Goal: Task Accomplishment & Management: Complete application form

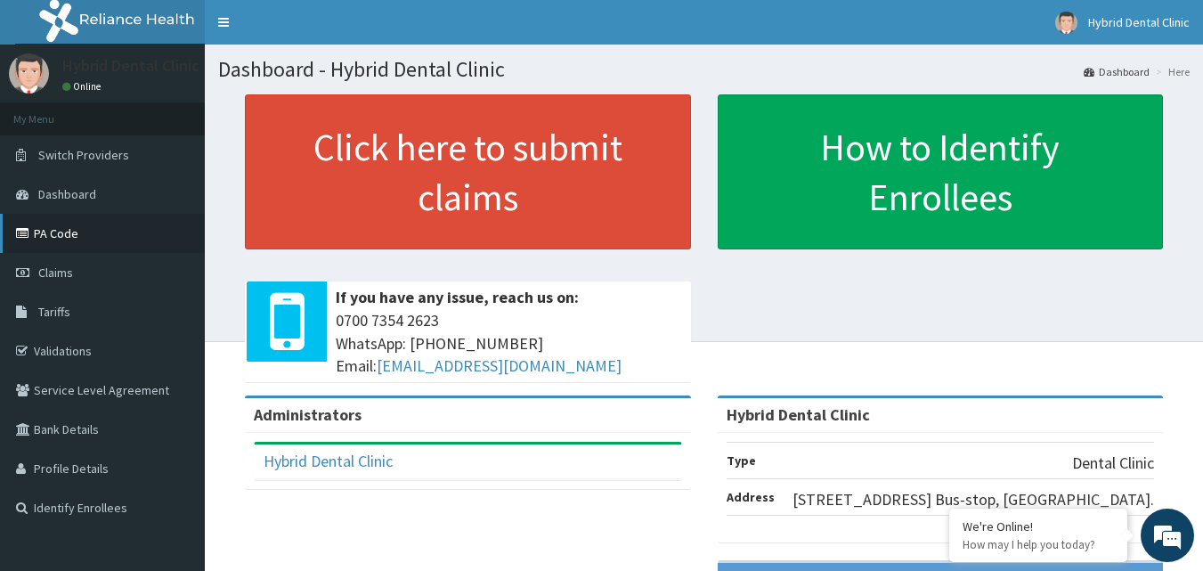
click at [52, 229] on link "PA Code" at bounding box center [102, 233] width 205 height 39
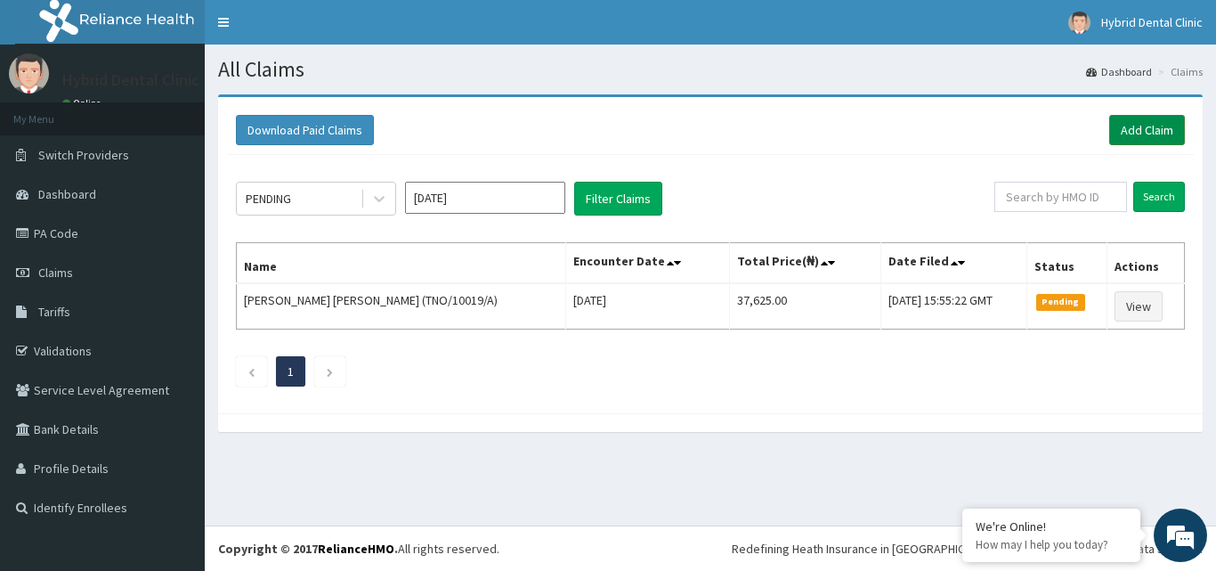
click at [1156, 136] on link "Add Claim" at bounding box center [1147, 130] width 76 height 30
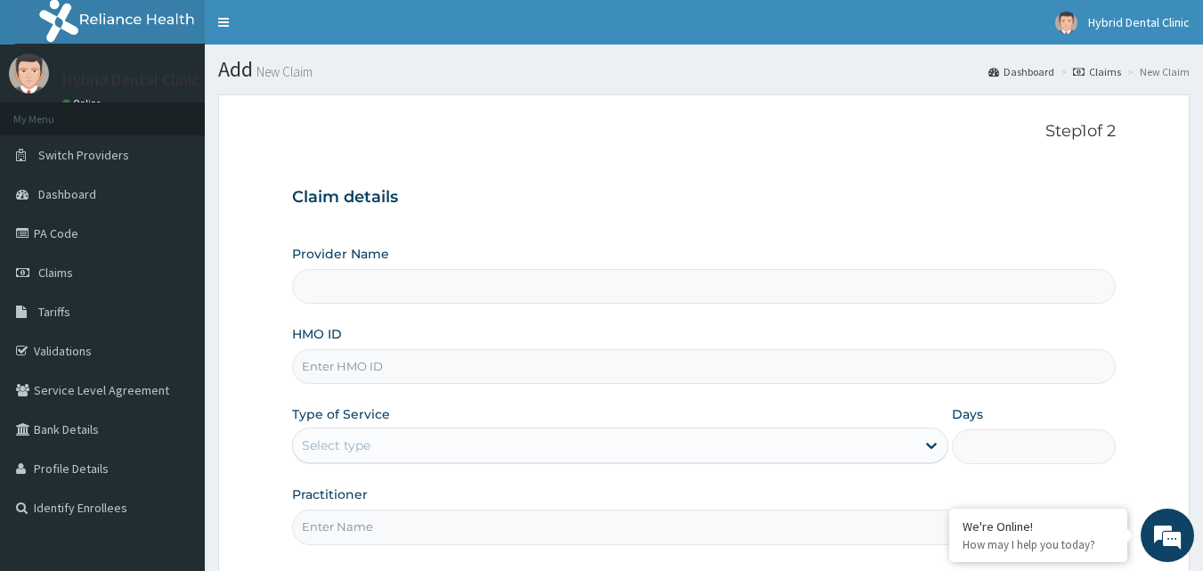
type input "Hybrid Dental Clinic"
click at [369, 361] on input "HMO ID" at bounding box center [704, 366] width 824 height 35
paste input "DDZ/10202/A"
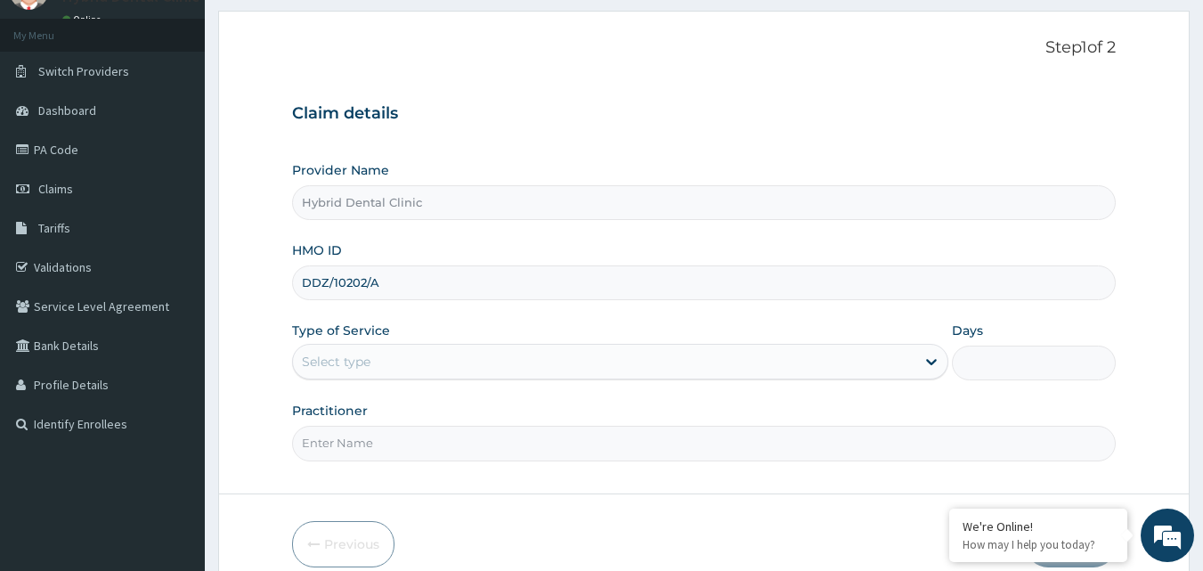
scroll to position [166, 0]
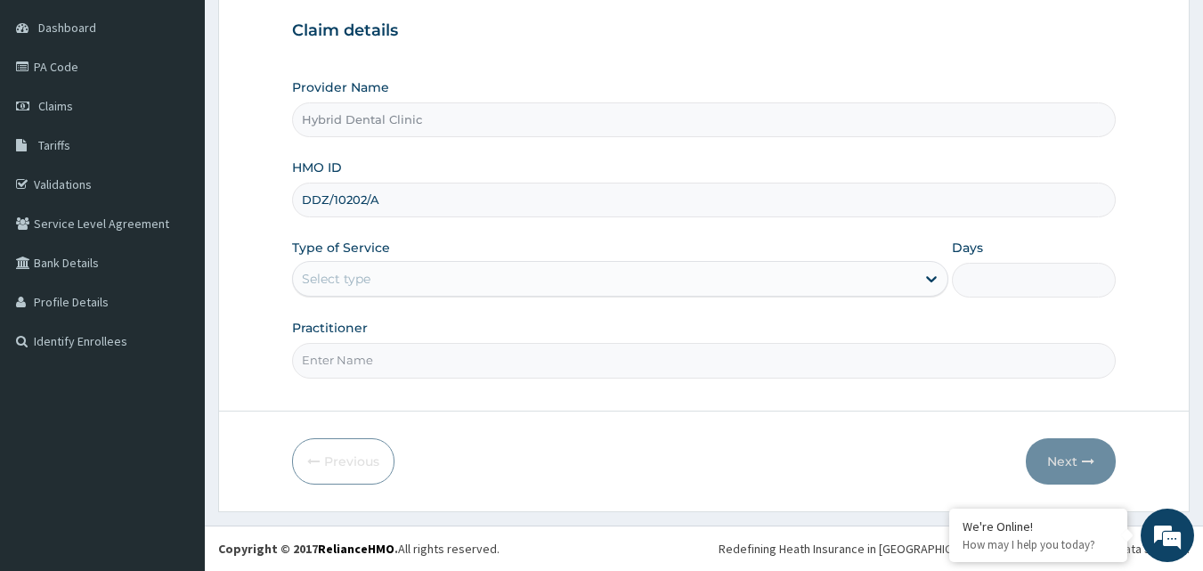
type input "DDZ/10202/A"
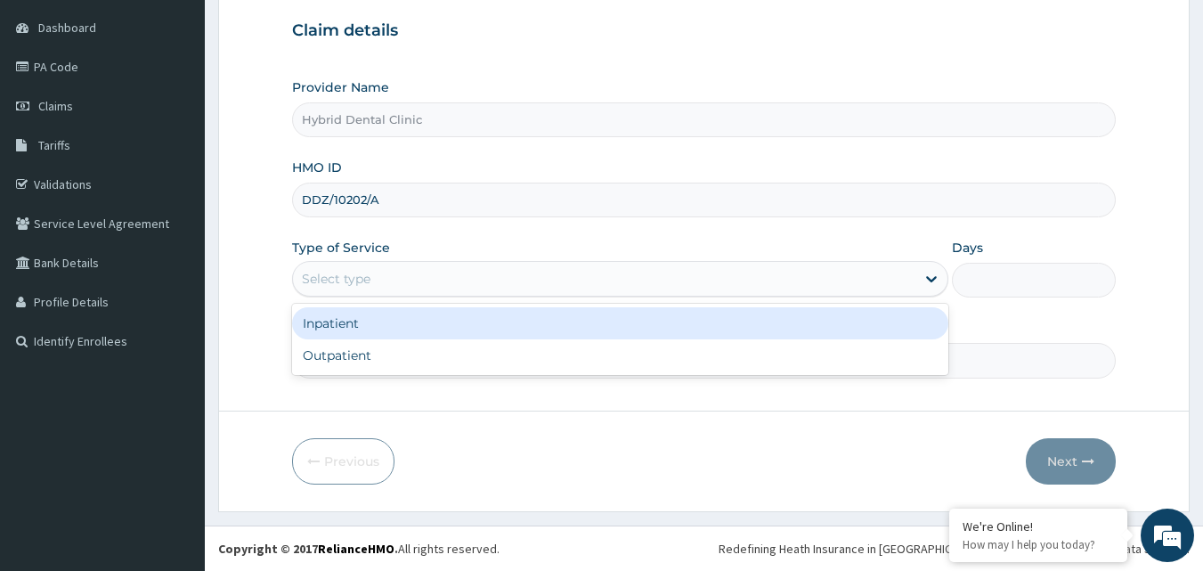
click at [345, 286] on div "Select type" at bounding box center [336, 279] width 69 height 18
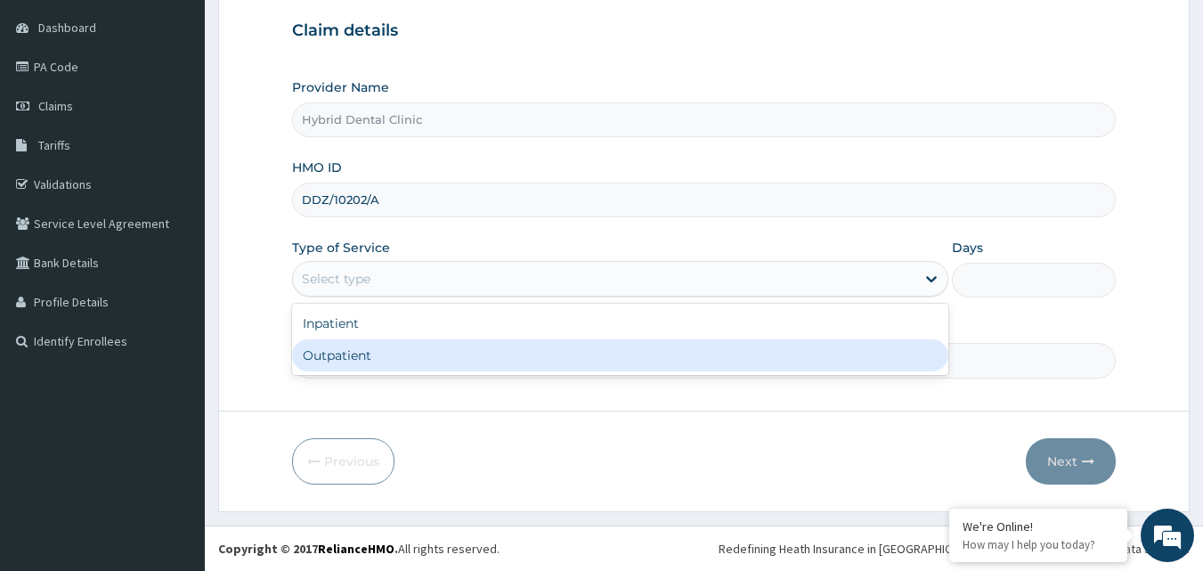
click at [350, 347] on div "Outpatient" at bounding box center [620, 355] width 656 height 32
type input "1"
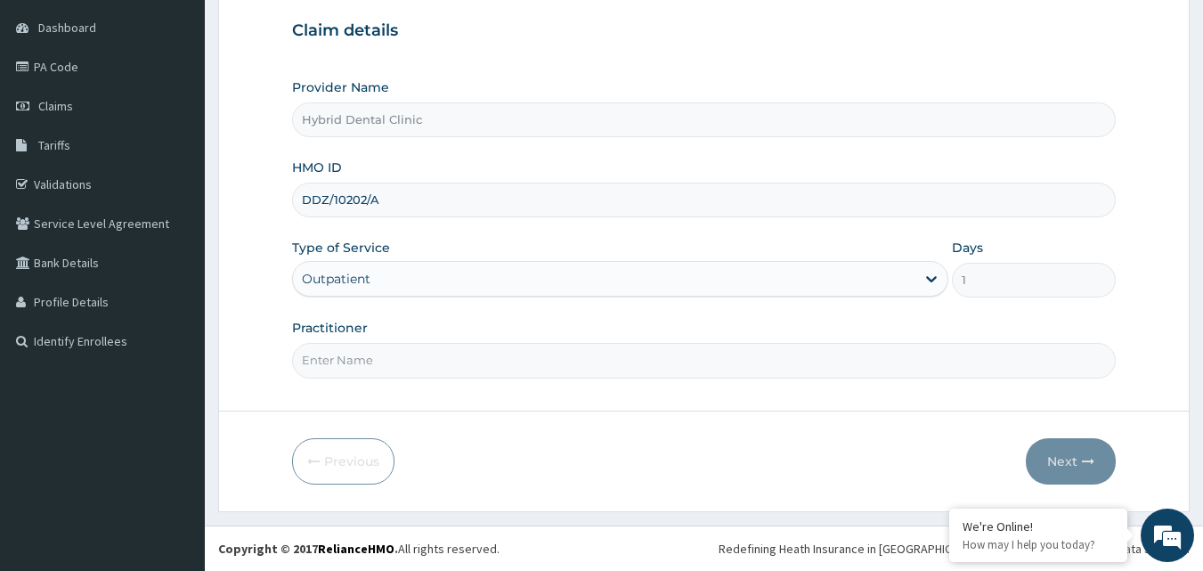
click at [407, 366] on input "Practitioner" at bounding box center [704, 360] width 824 height 35
type input "[PERSON_NAME]"
click at [1066, 466] on button "Next" at bounding box center [1071, 461] width 90 height 46
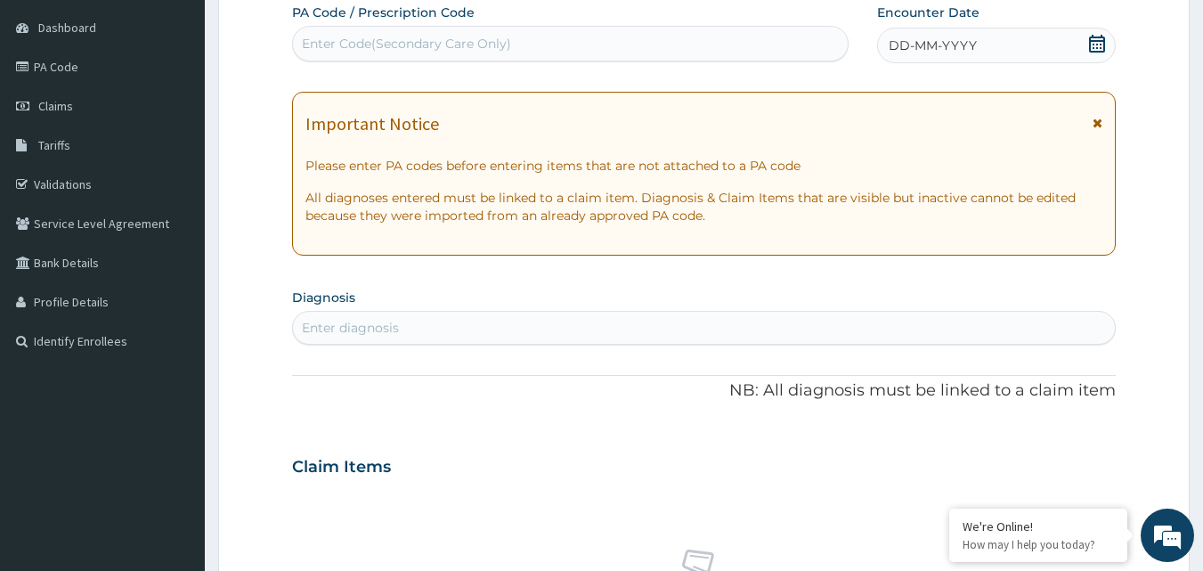
click at [563, 41] on div "Enter Code(Secondary Care Only)" at bounding box center [571, 43] width 556 height 28
paste input "PA/E3B3A2"
type input "PA/E3B3A2"
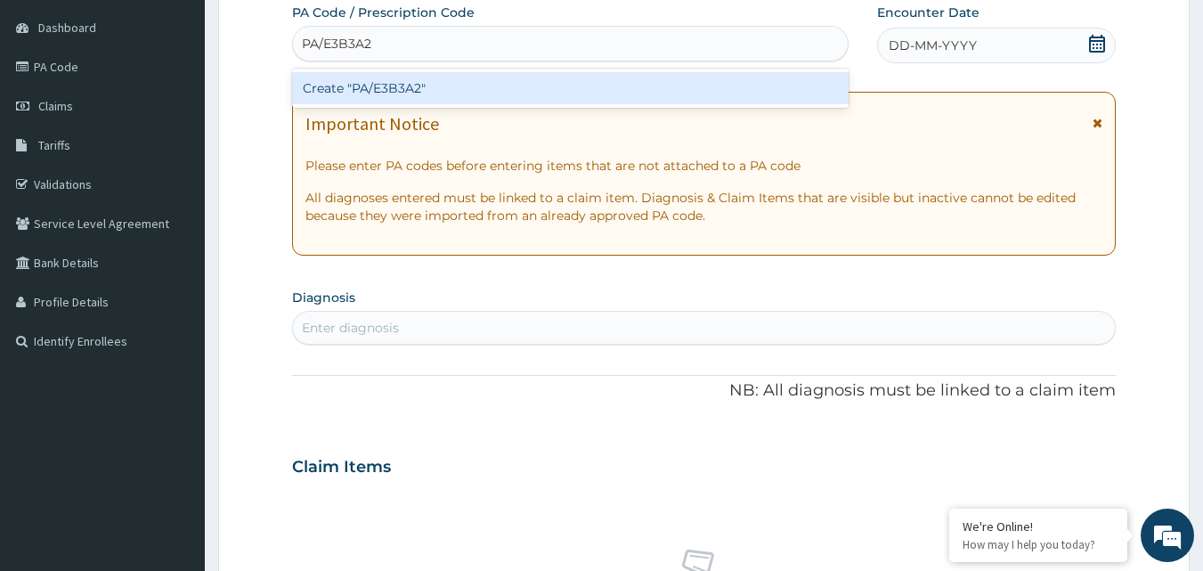
click at [519, 92] on div "Create "PA/E3B3A2"" at bounding box center [570, 88] width 557 height 32
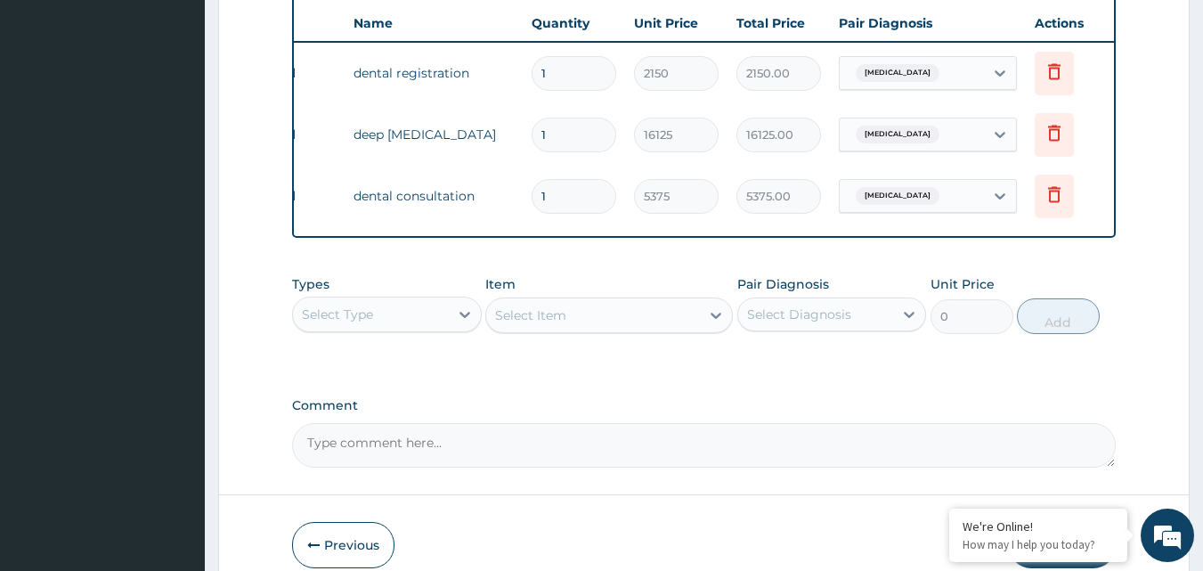
scroll to position [0, 69]
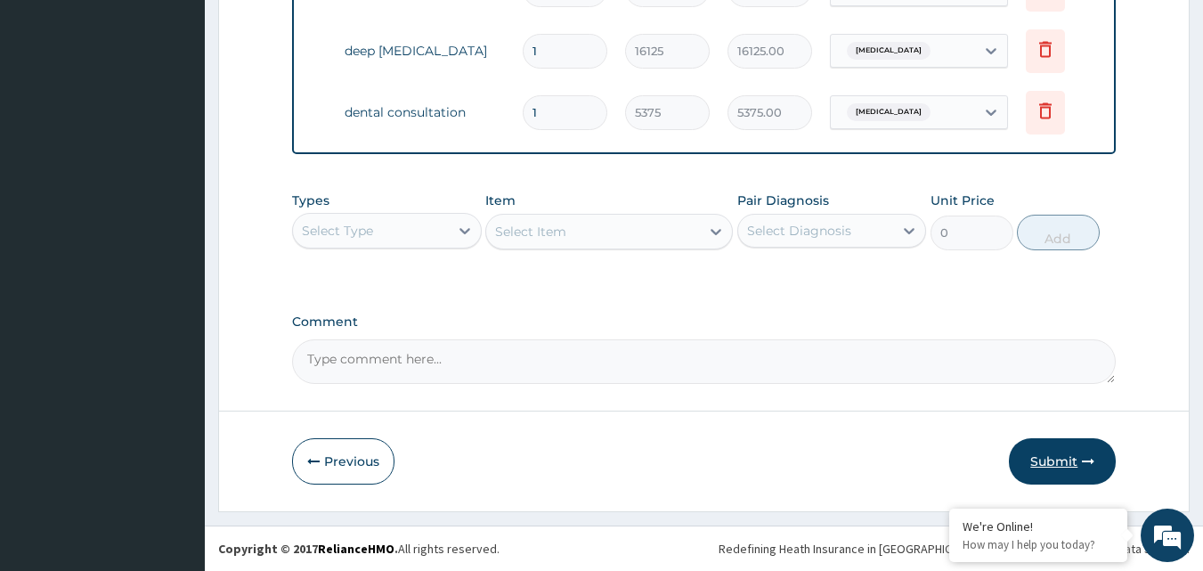
click at [1062, 452] on button "Submit" at bounding box center [1062, 461] width 107 height 46
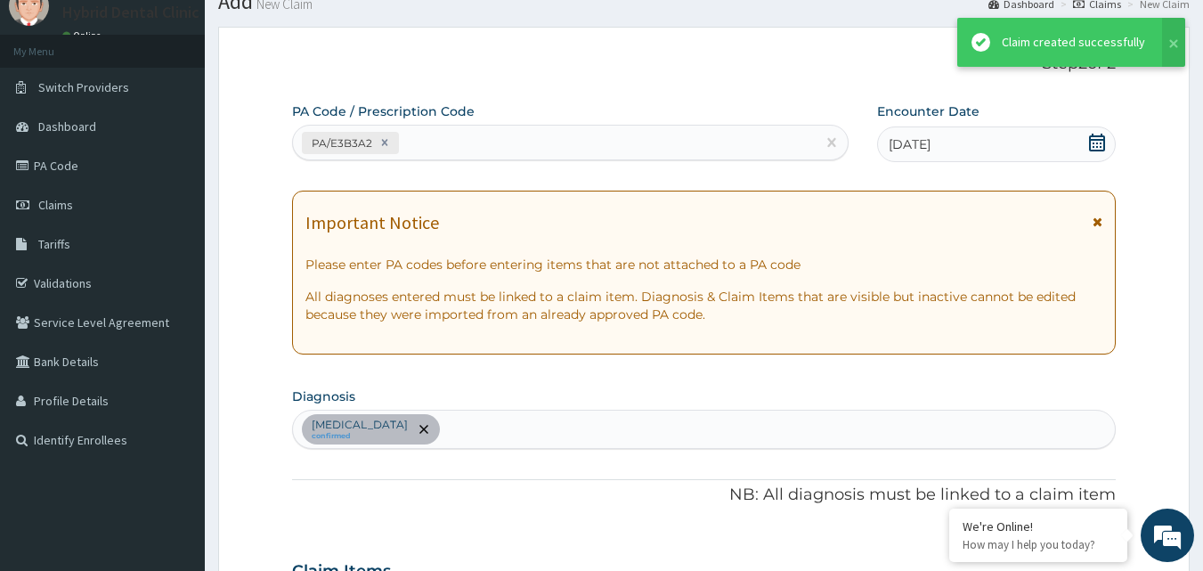
scroll to position [765, 0]
